Goal: Submit feedback/report problem

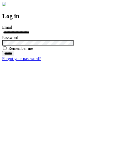
type input "**********"
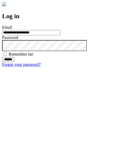
click at [14, 62] on input "******" at bounding box center [8, 59] width 12 height 5
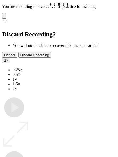
type input "**********"
